Goal: Task Accomplishment & Management: Use online tool/utility

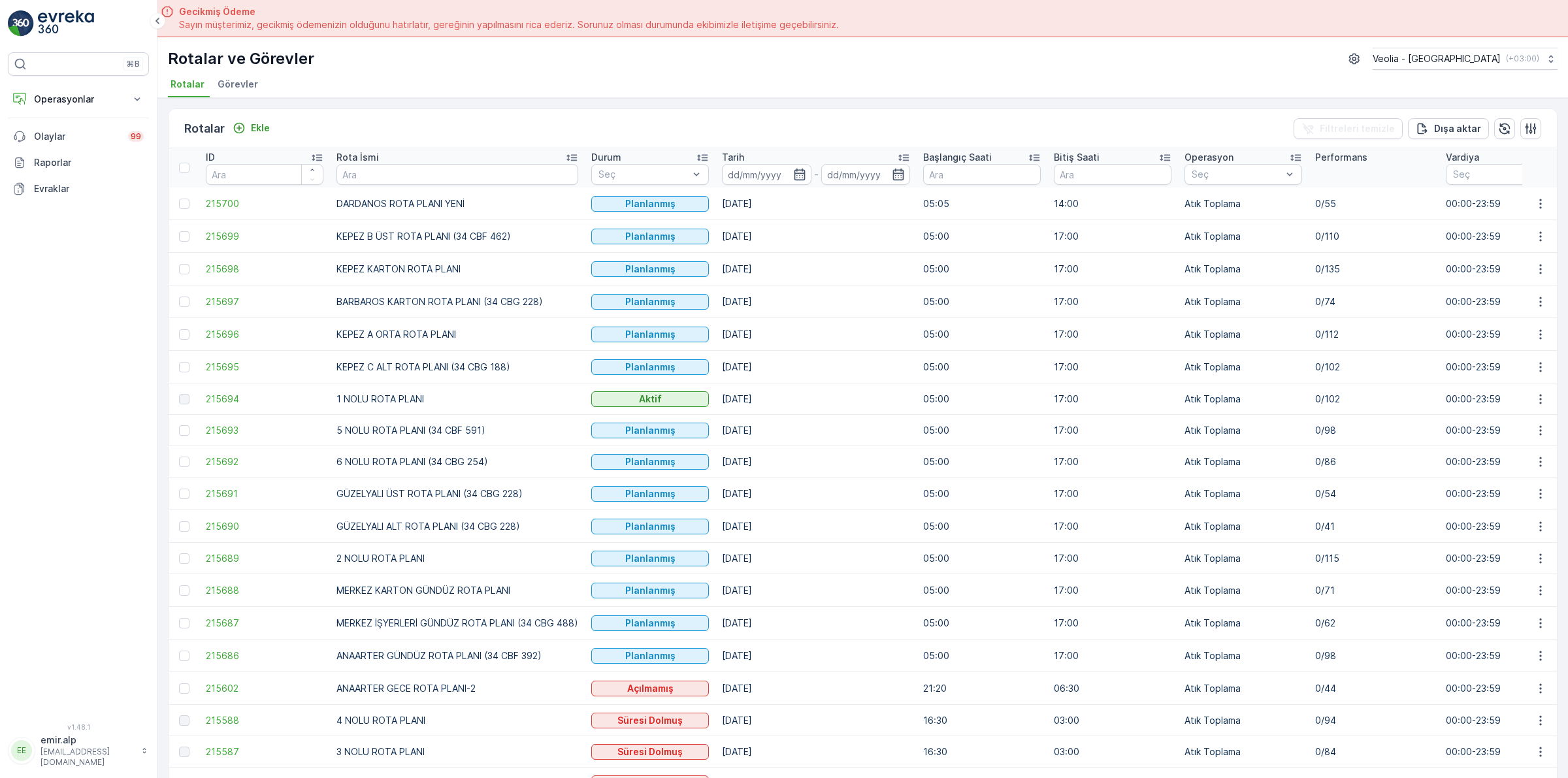
scroll to position [82, 0]
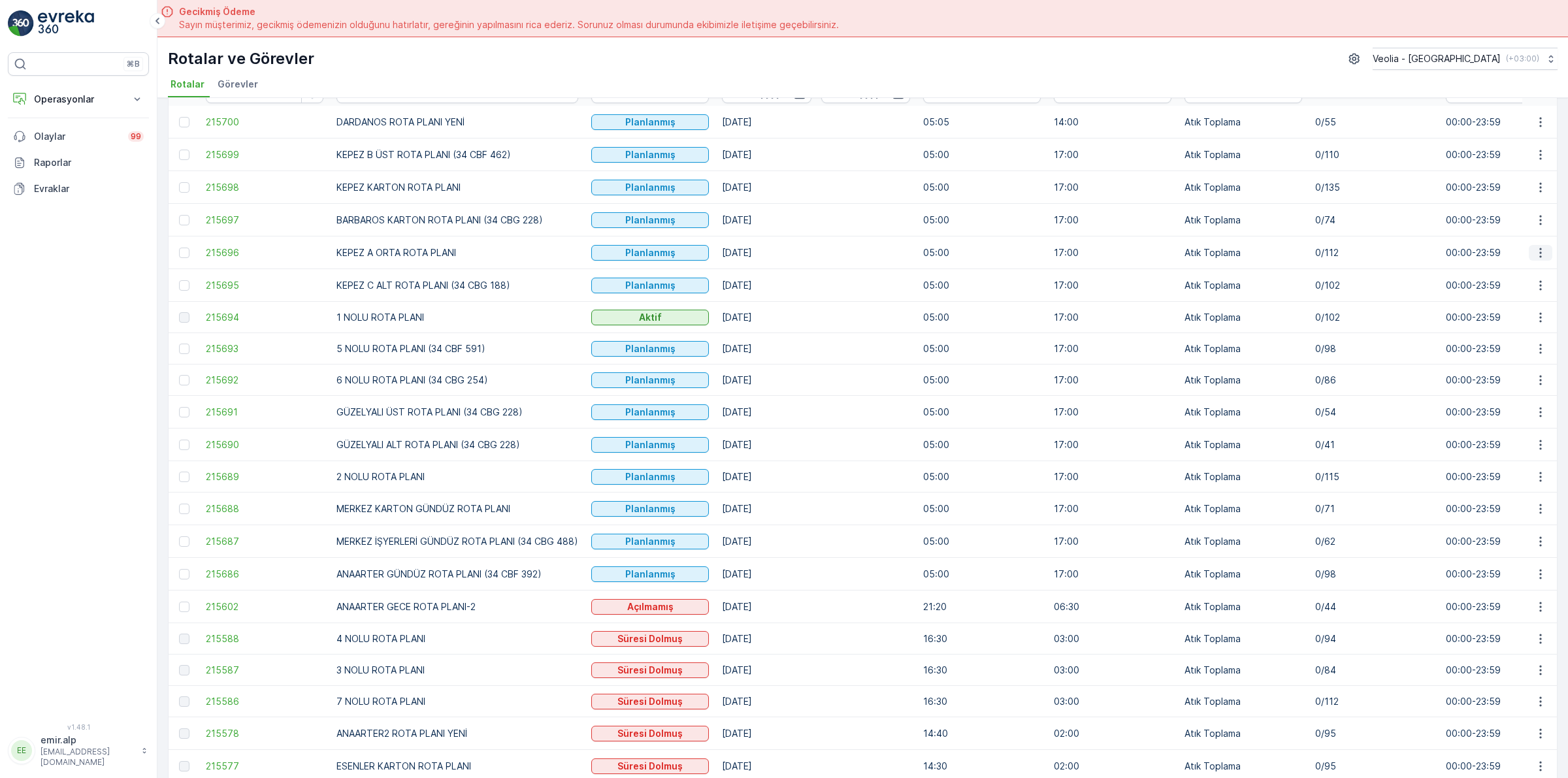
click at [1538, 258] on icon "button" at bounding box center [1540, 253] width 13 height 13
click at [1536, 327] on span "Atanan Kişiyi Değiştir" at bounding box center [1503, 327] width 91 height 13
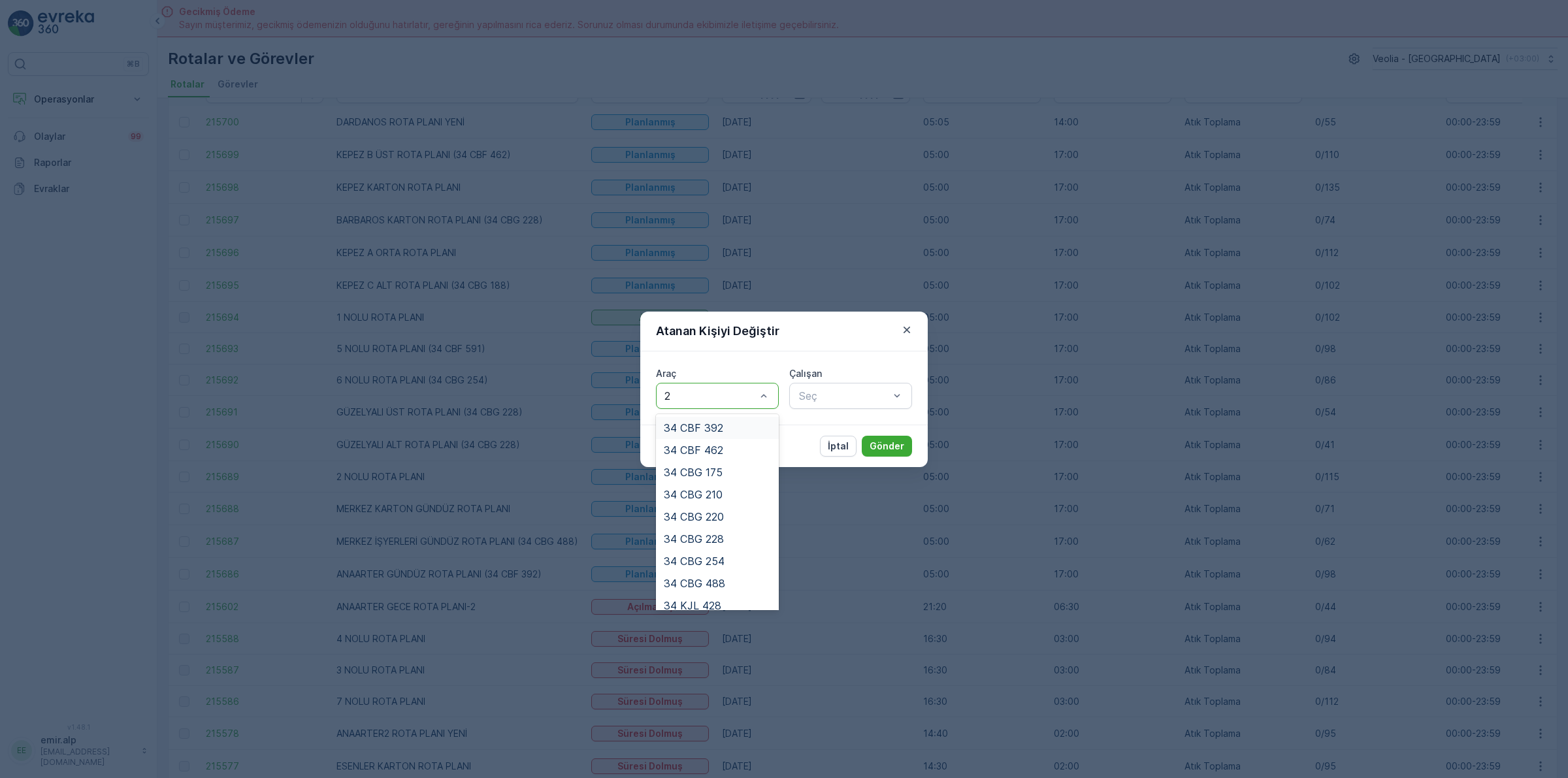
type input "22"
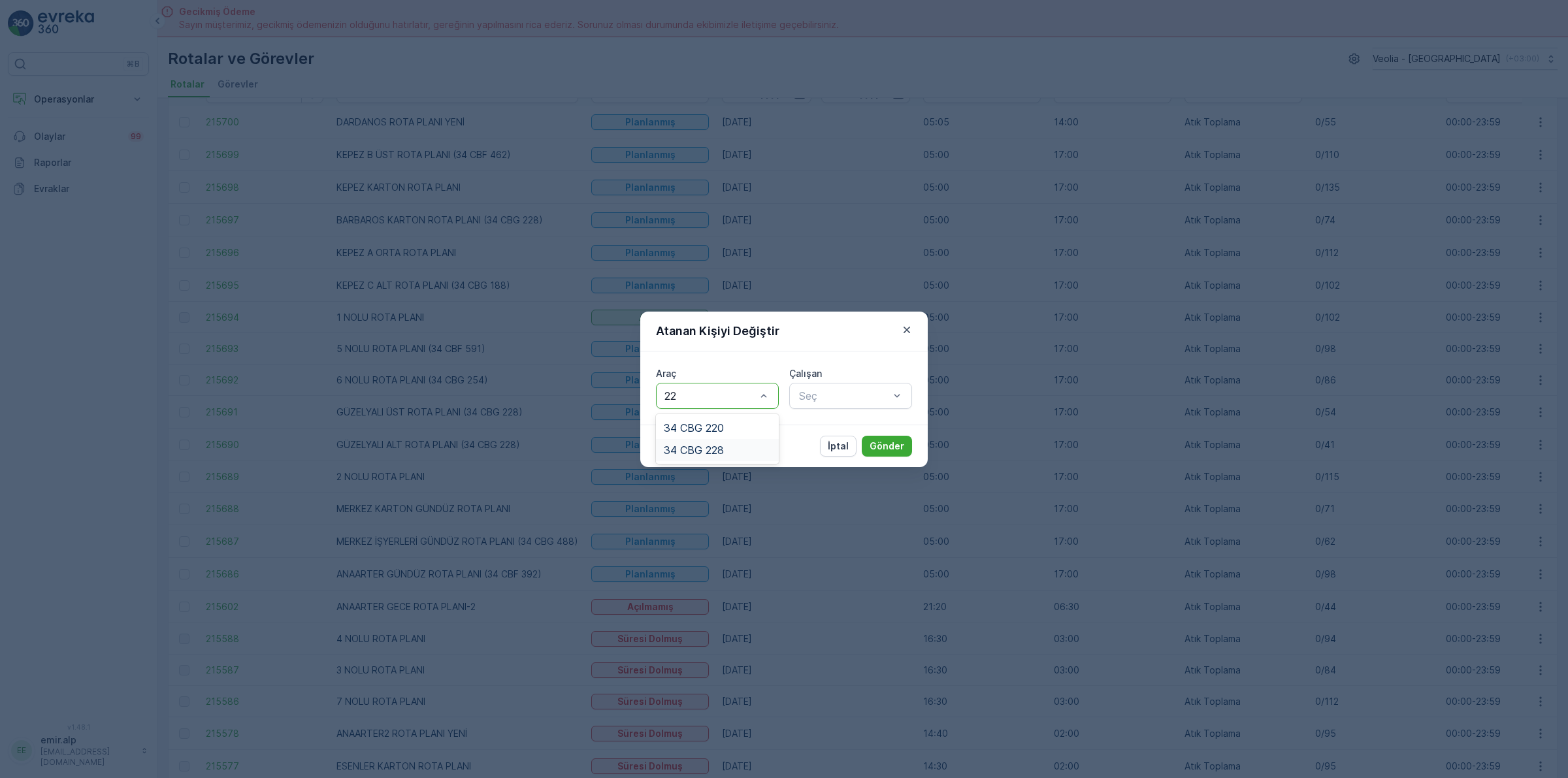
drag, startPoint x: 723, startPoint y: 445, endPoint x: 776, endPoint y: 445, distance: 53.0
click at [730, 445] on div "34 CBG 228" at bounding box center [717, 450] width 107 height 12
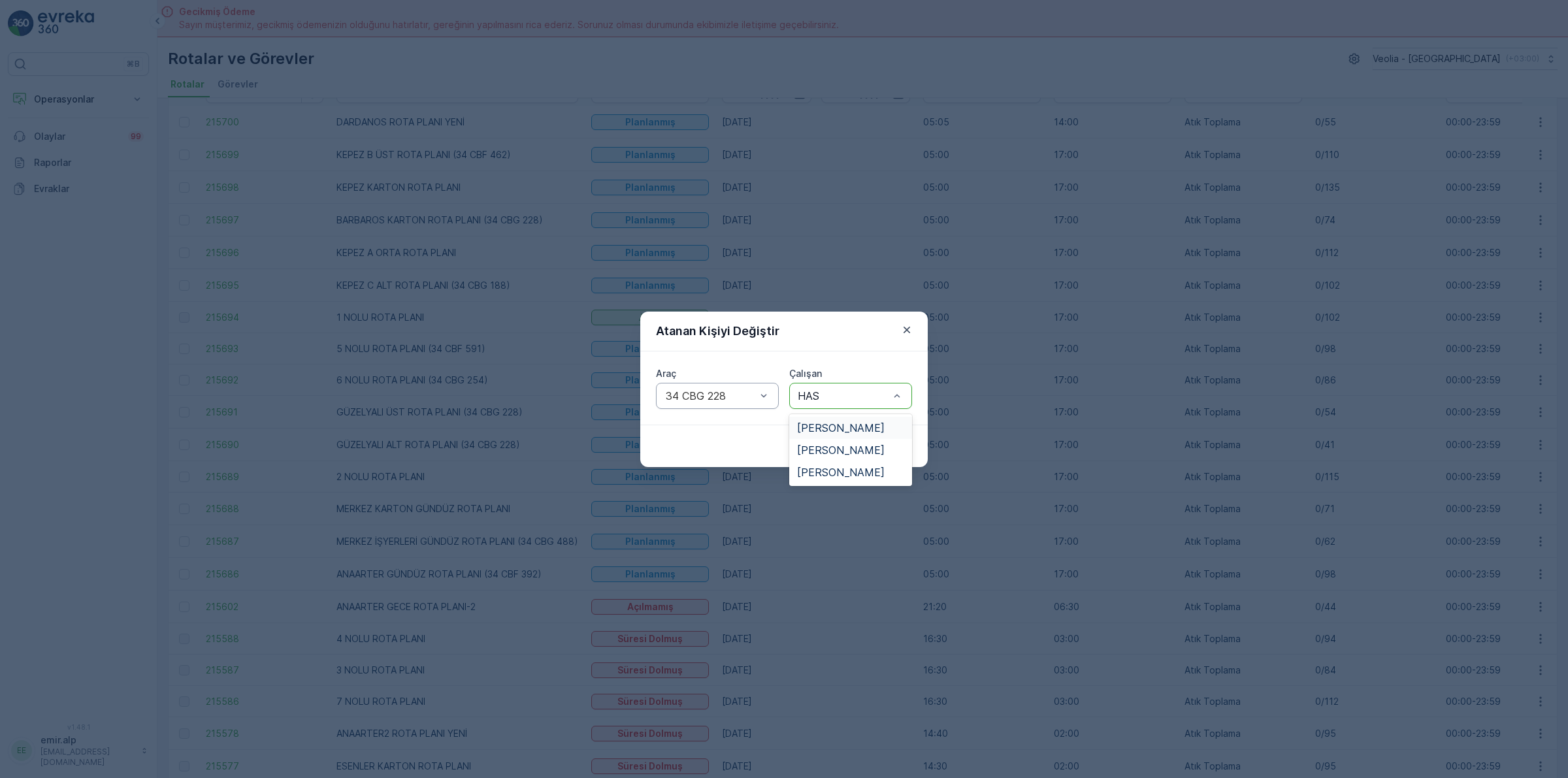
type input "HASA"
click at [860, 477] on span "[PERSON_NAME]" at bounding box center [840, 472] width 87 height 12
click at [900, 445] on p "Gönder" at bounding box center [886, 446] width 35 height 13
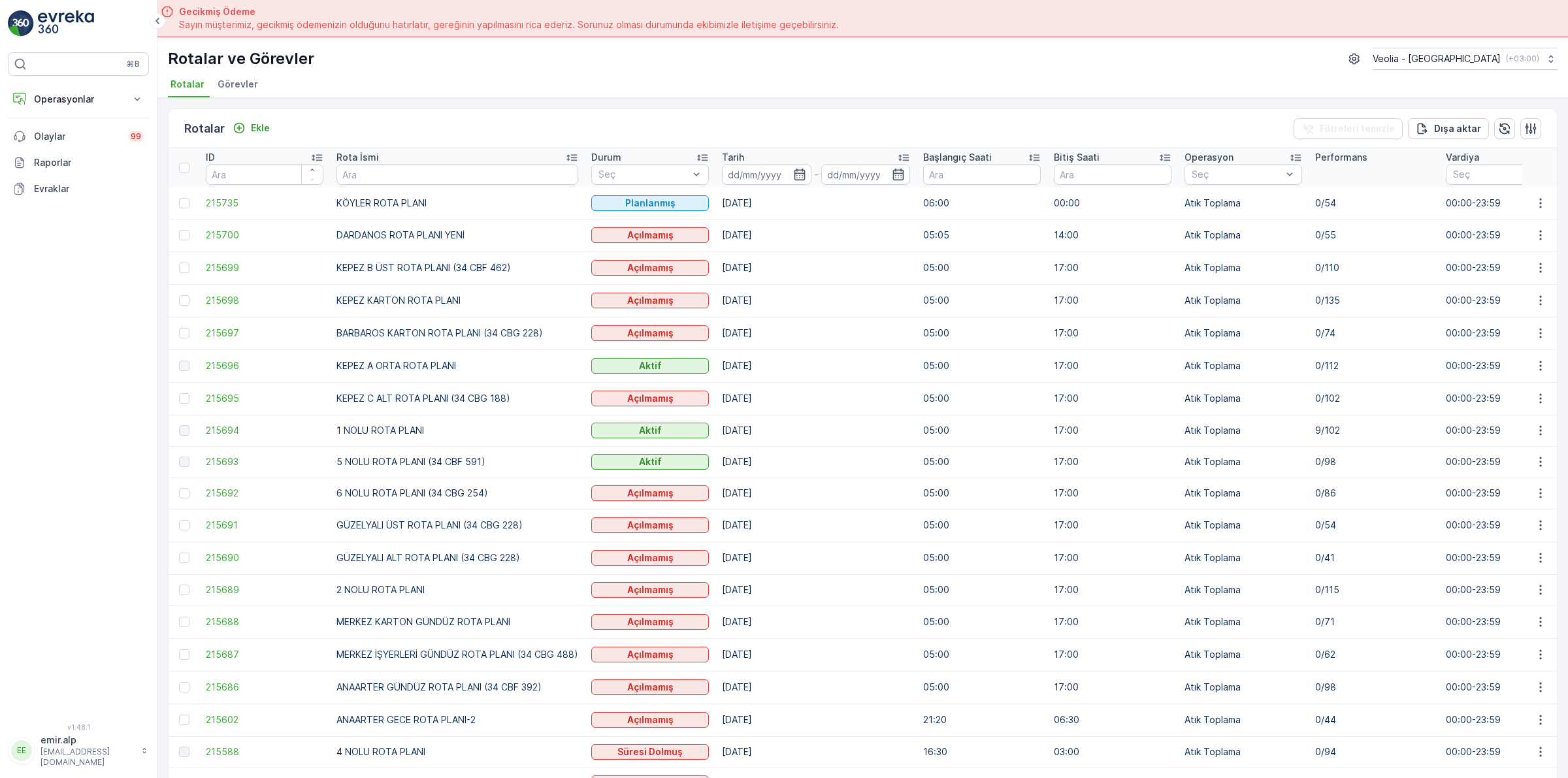
click at [719, 181] on th "Tarih -" at bounding box center [816, 168] width 201 height 39
